Goal: Transaction & Acquisition: Subscribe to service/newsletter

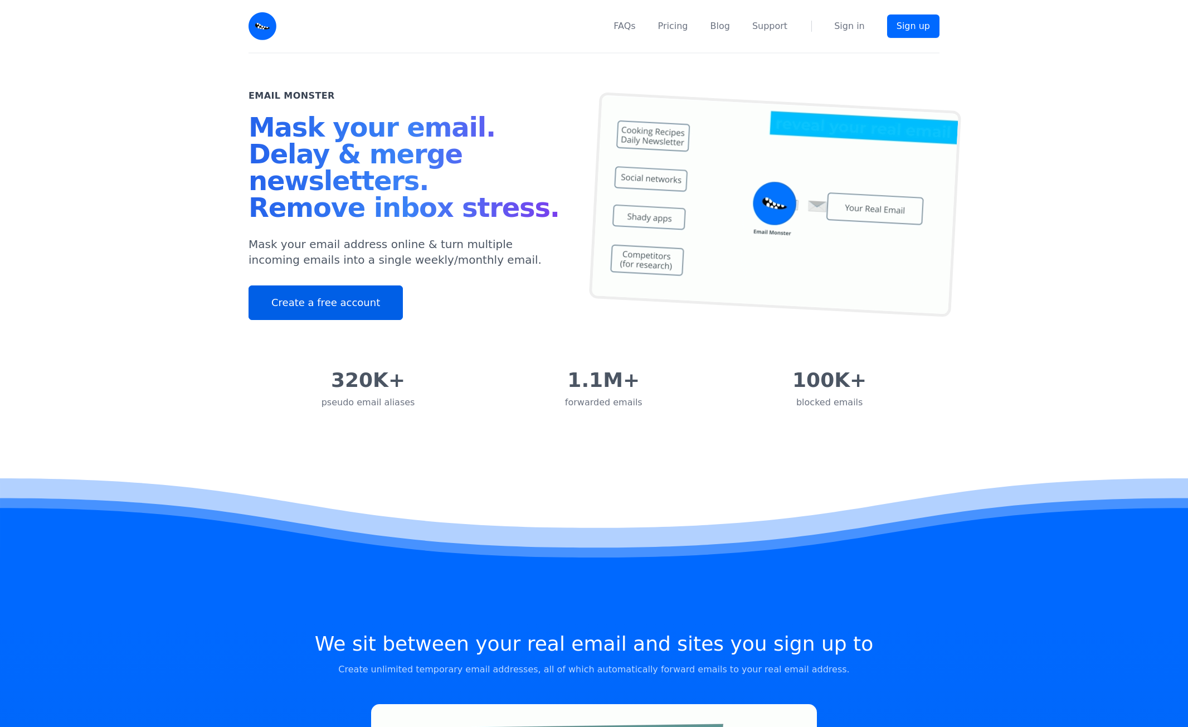
click at [327, 296] on link "Create a free account" at bounding box center [326, 302] width 154 height 35
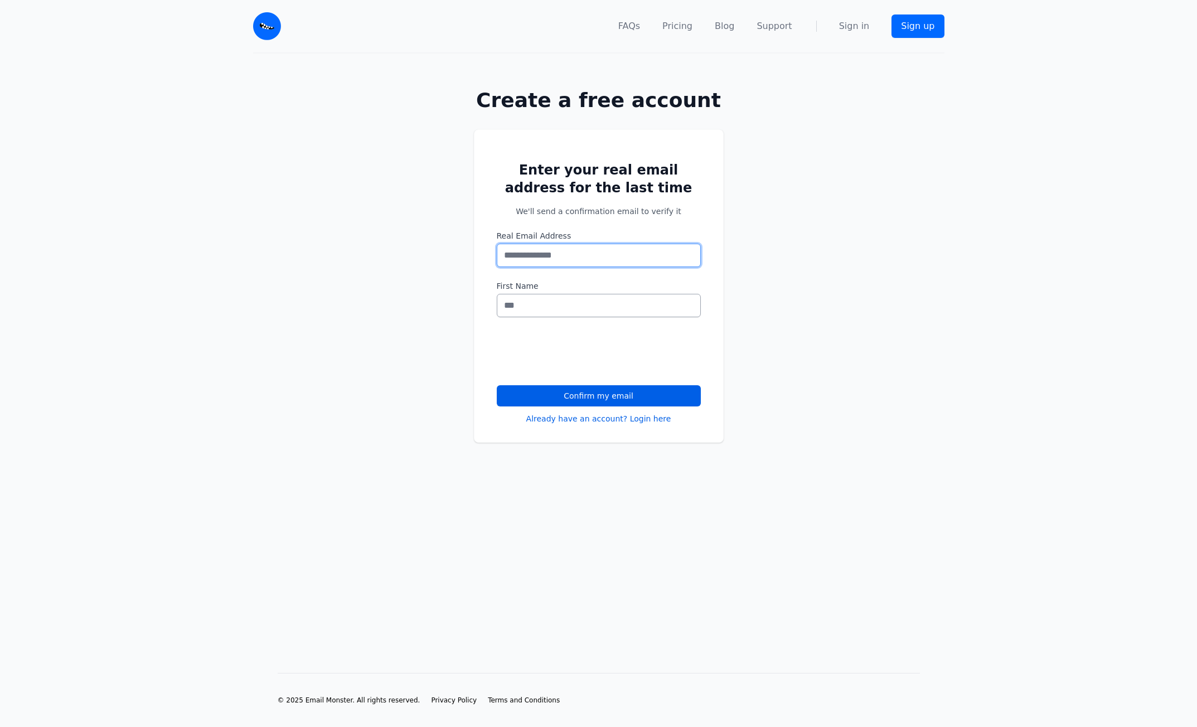
click at [567, 262] on input "Real Email Address" at bounding box center [599, 255] width 204 height 23
type input "**********"
click at [562, 309] on input "First Name" at bounding box center [599, 305] width 204 height 23
type input "****"
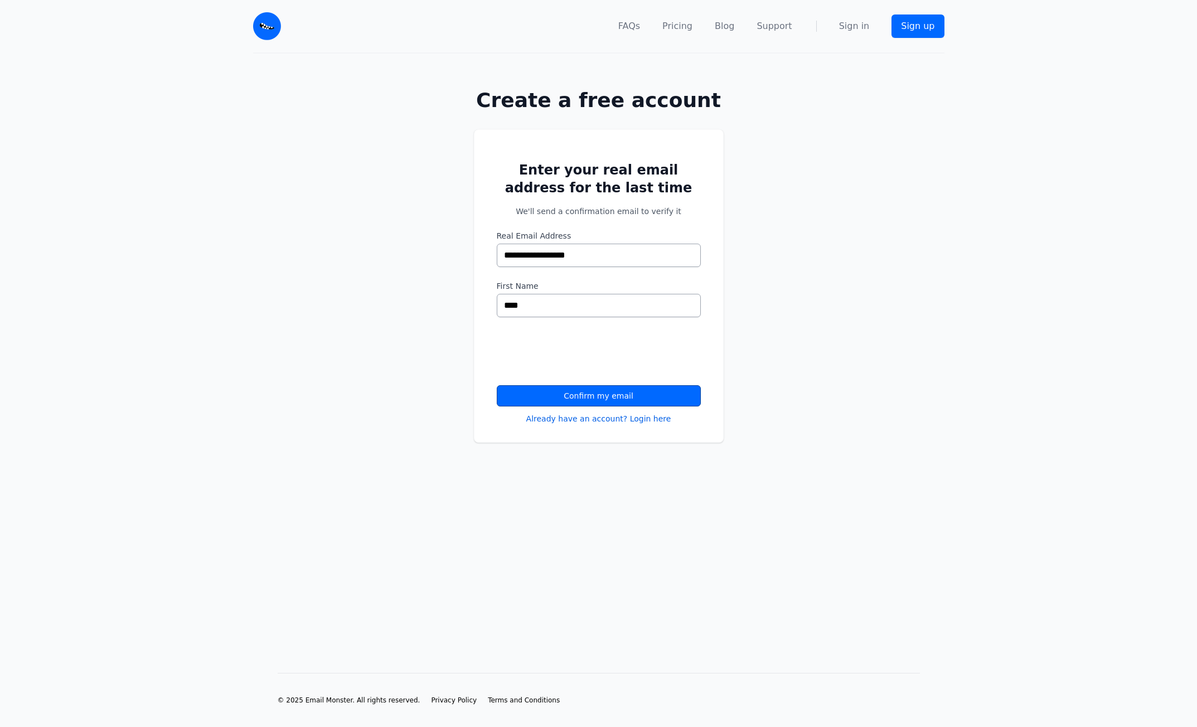
click at [615, 395] on button "Confirm my email" at bounding box center [599, 395] width 204 height 21
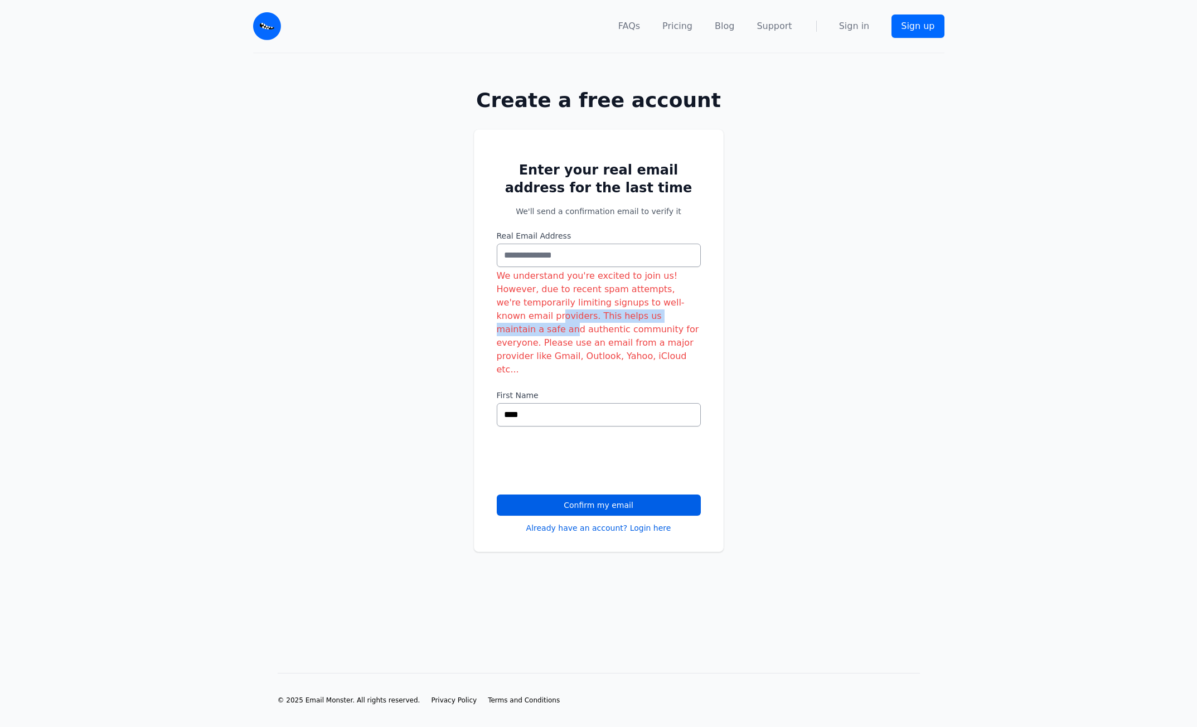
drag, startPoint x: 532, startPoint y: 299, endPoint x: 686, endPoint y: 299, distance: 154.4
click at [683, 299] on div "We understand you're excited to join us! However, due to recent spam attempts, …" at bounding box center [599, 322] width 204 height 107
click at [686, 299] on div "We understand you're excited to join us! However, due to recent spam attempts, …" at bounding box center [599, 322] width 204 height 107
drag, startPoint x: 684, startPoint y: 301, endPoint x: 676, endPoint y: 320, distance: 20.5
click at [676, 320] on div "We understand you're excited to join us! However, due to recent spam attempts, …" at bounding box center [599, 322] width 204 height 107
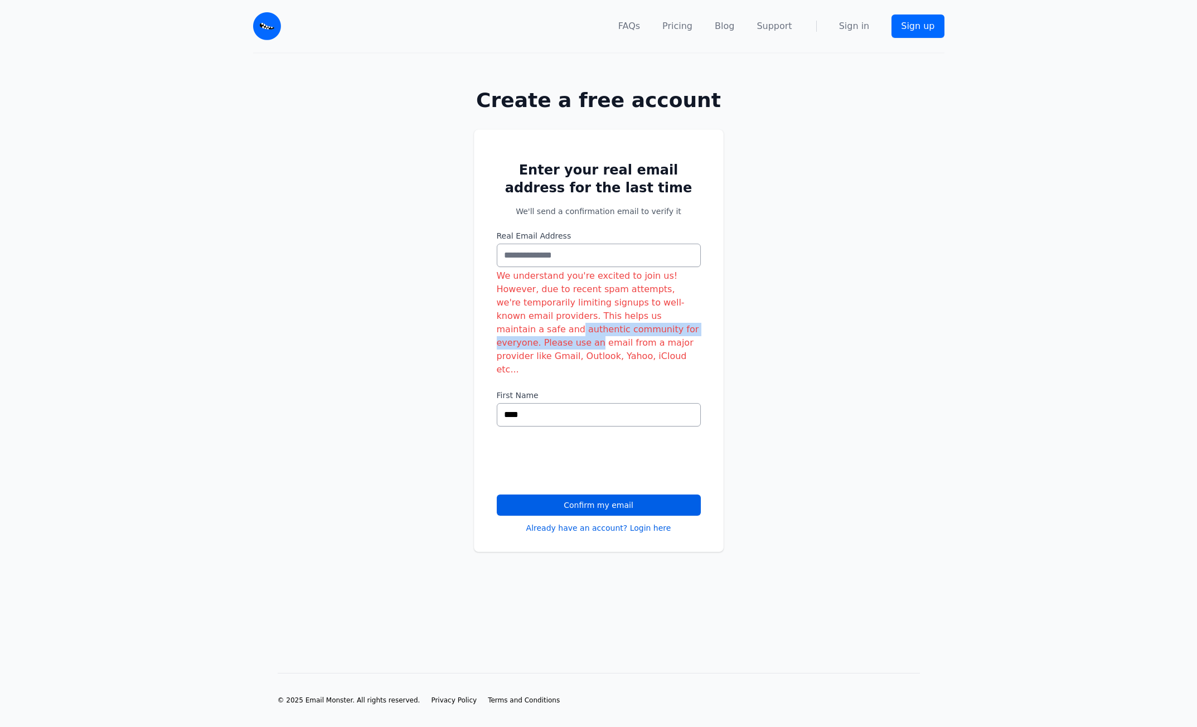
drag, startPoint x: 676, startPoint y: 320, endPoint x: 673, endPoint y: 328, distance: 8.5
click at [676, 320] on div "We understand you're excited to join us! However, due to recent spam attempts, …" at bounding box center [599, 322] width 204 height 107
click at [635, 343] on div "We understand you're excited to join us! However, due to recent spam attempts, …" at bounding box center [599, 322] width 204 height 107
drag, startPoint x: 575, startPoint y: 255, endPoint x: 479, endPoint y: 256, distance: 95.9
click at [479, 256] on div "Enter your real email address for the last time We'll send a confirmation email…" at bounding box center [599, 340] width 250 height 422
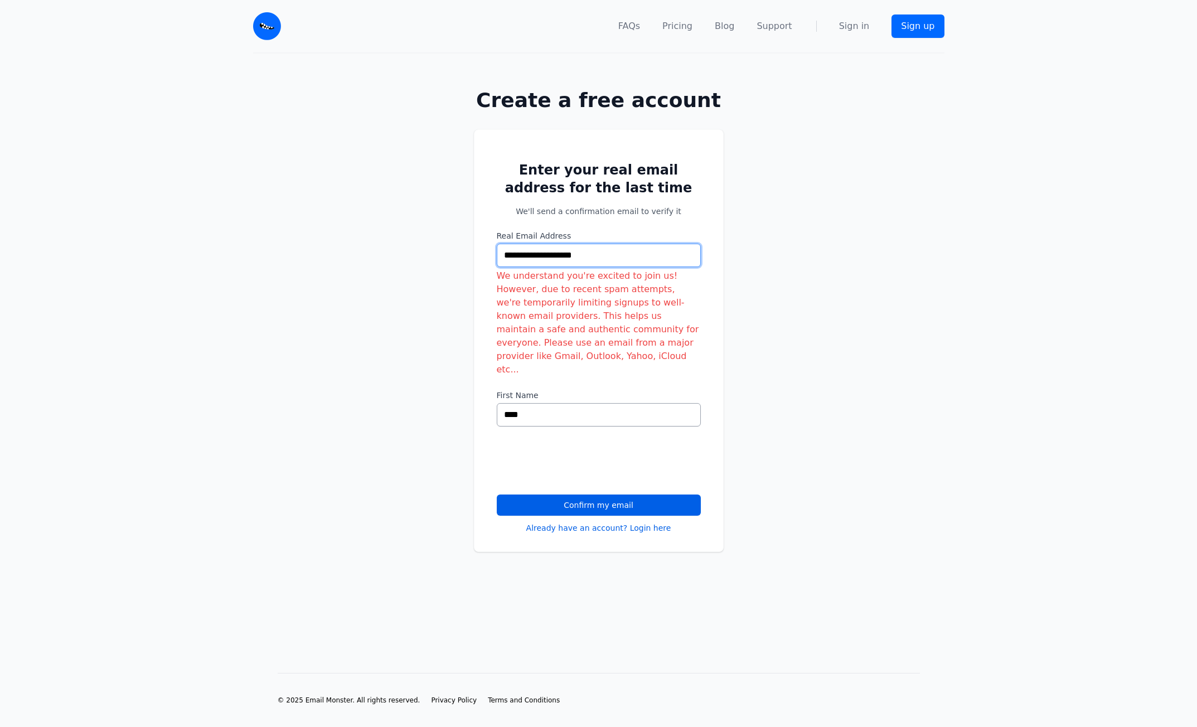
type input "**********"
click at [584, 494] on button "Confirm my email" at bounding box center [599, 504] width 204 height 21
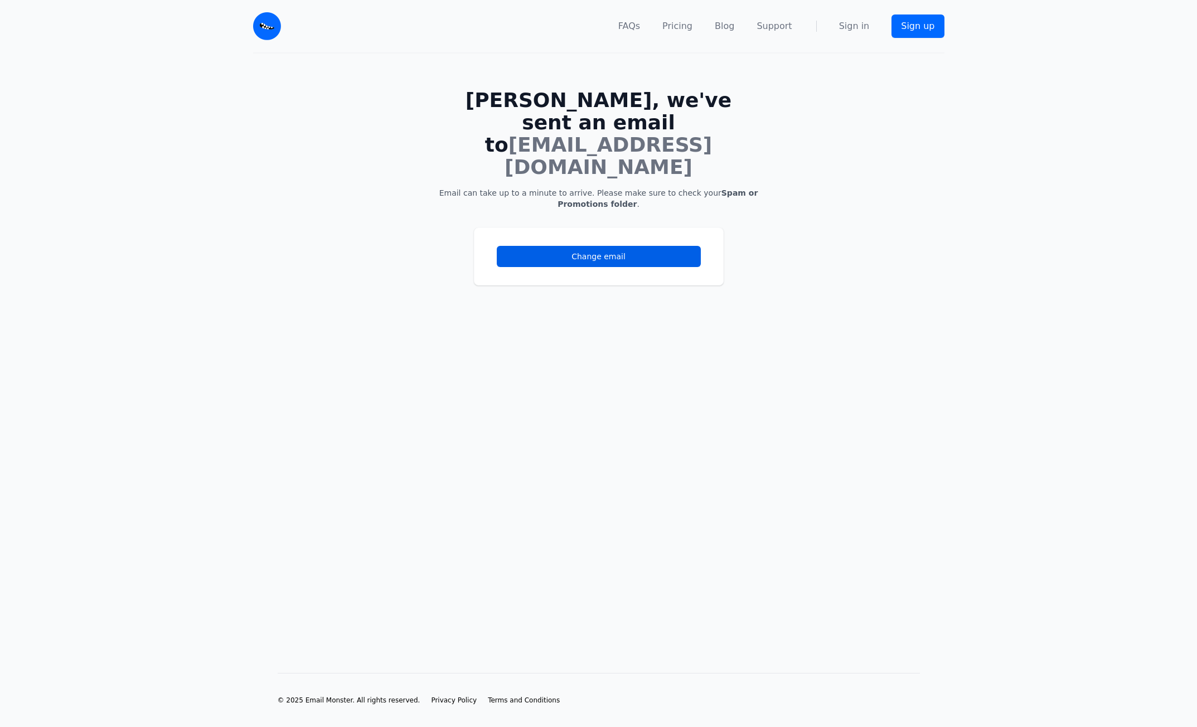
drag, startPoint x: 539, startPoint y: 100, endPoint x: 751, endPoint y: 106, distance: 211.9
click at [751, 105] on h1 "[PERSON_NAME], we've sent an email to [EMAIL_ADDRESS][DOMAIN_NAME]" at bounding box center [598, 133] width 321 height 89
click at [751, 106] on h1 "[PERSON_NAME], we've sent an email to [EMAIL_ADDRESS][DOMAIN_NAME]" at bounding box center [598, 133] width 321 height 89
drag, startPoint x: 466, startPoint y: 151, endPoint x: 725, endPoint y: 145, distance: 258.7
click at [725, 187] on p "Email can take up to a minute to arrive. Please make sure to check your Spam or…" at bounding box center [598, 198] width 321 height 22
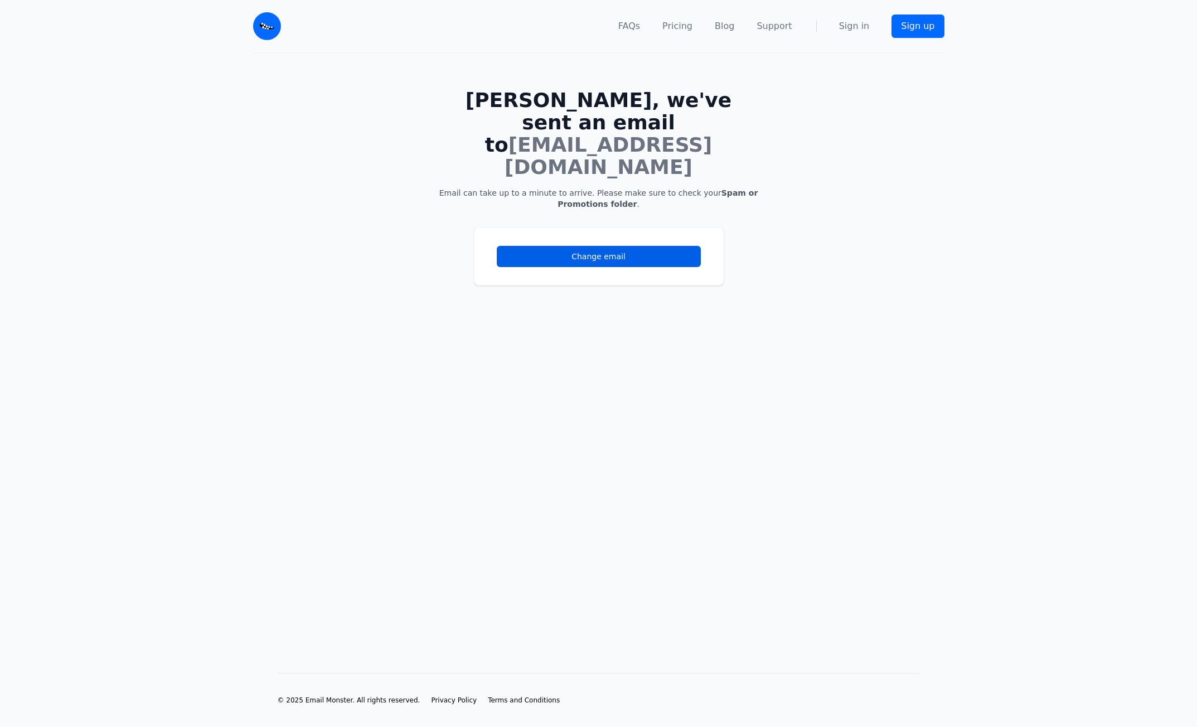
click at [736, 188] on b "Spam or Promotions folder" at bounding box center [657, 198] width 200 height 20
